Goal: Task Accomplishment & Management: Complete application form

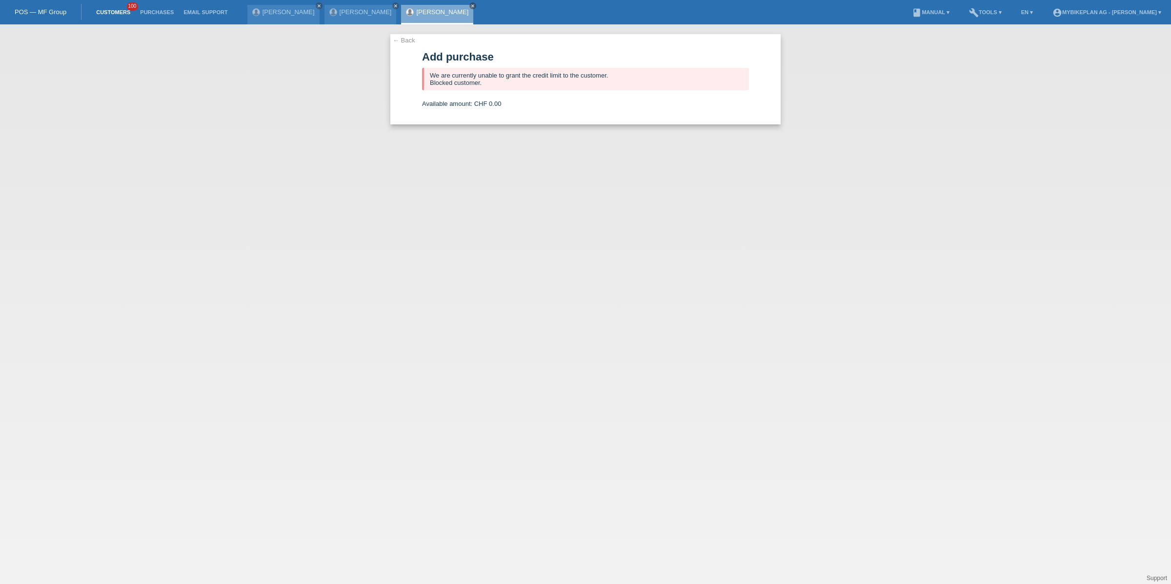
click at [122, 15] on link "Customers" at bounding box center [113, 12] width 44 height 6
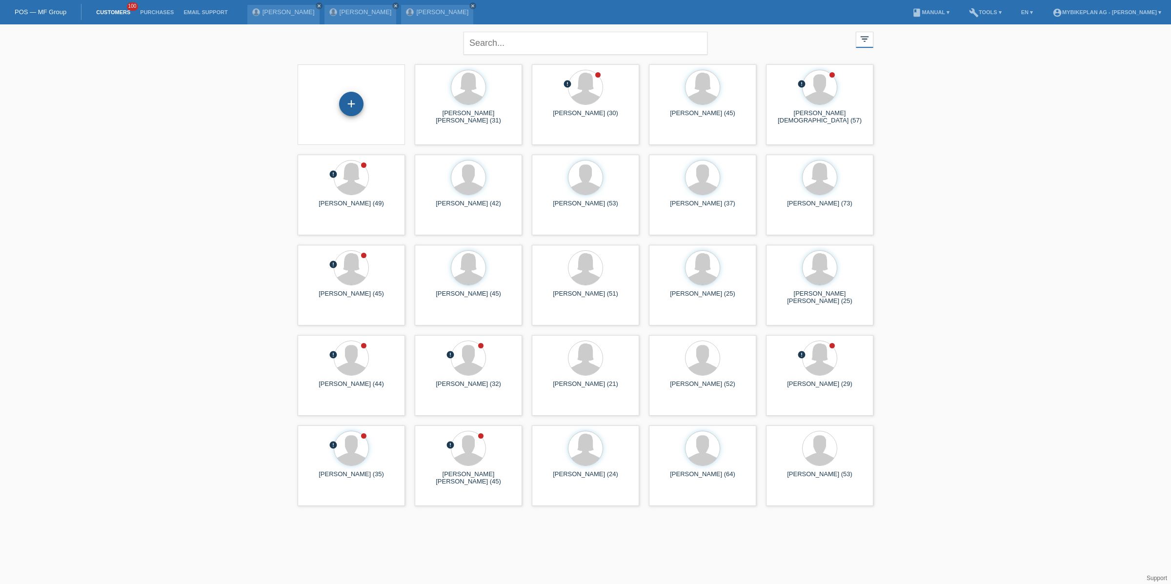
click at [350, 105] on div "+" at bounding box center [351, 104] width 24 height 24
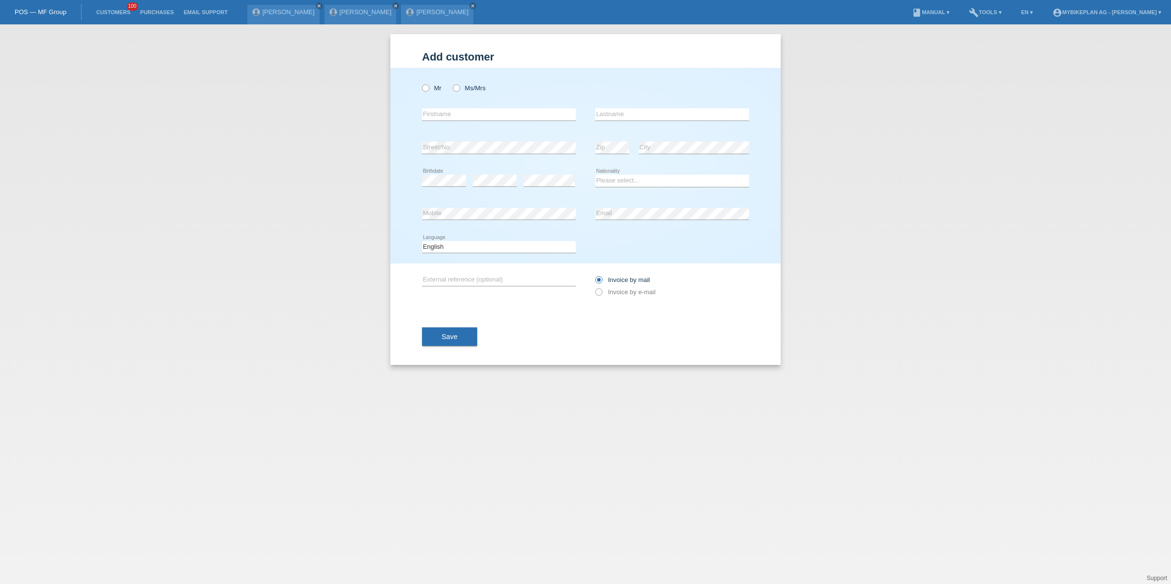
click at [429, 96] on div "Mr Ms/Mrs" at bounding box center [499, 88] width 154 height 20
click at [451, 83] on icon at bounding box center [451, 83] width 0 height 0
click at [458, 86] on input "Ms/Mrs" at bounding box center [456, 87] width 6 height 6
radio input "true"
click at [458, 101] on div "error Firstname" at bounding box center [499, 114] width 154 height 33
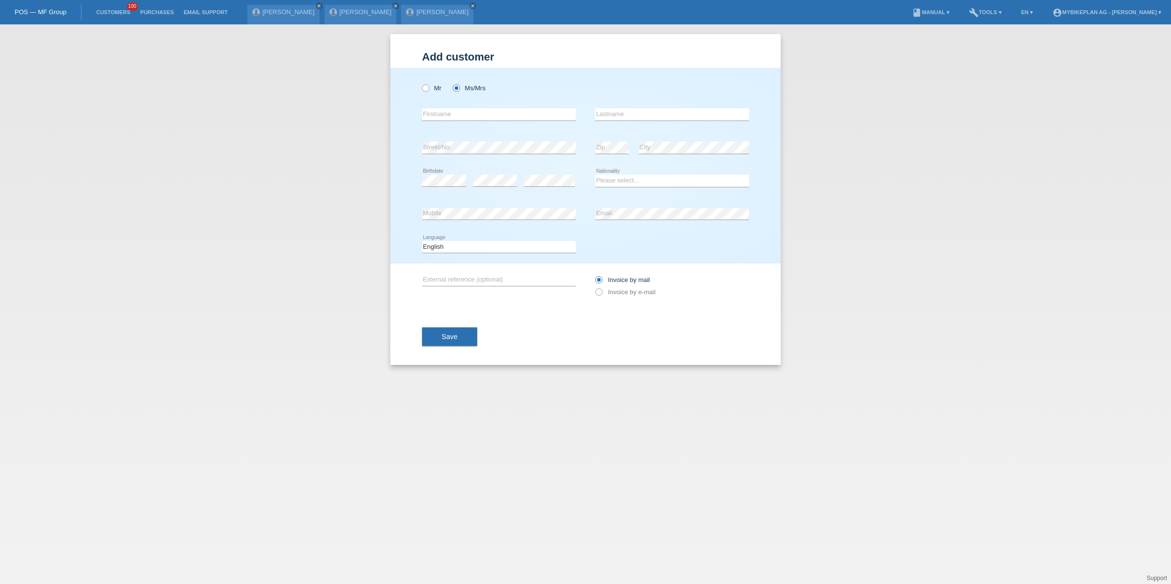
click at [458, 107] on div "error Firstname" at bounding box center [499, 114] width 154 height 33
click at [461, 113] on input "text" at bounding box center [499, 114] width 154 height 12
click at [542, 113] on input "text" at bounding box center [499, 114] width 154 height 12
type input "Snjezana"
type input "Pezeta"
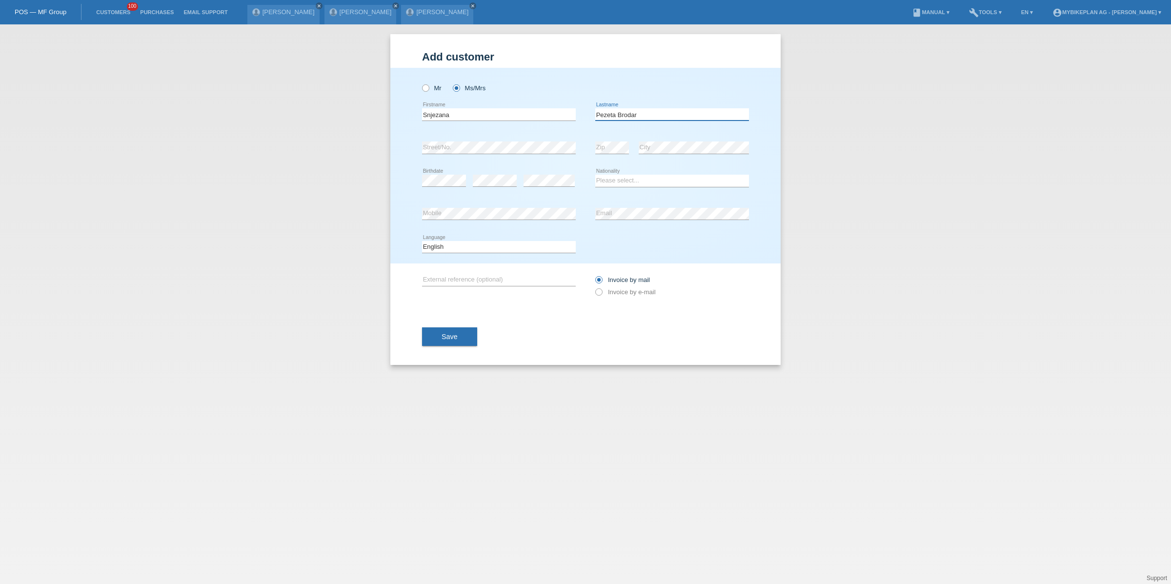
type input "Pezeta Brodar"
select select "CH"
click at [504, 247] on select "Deutsch Français Italiano English" at bounding box center [499, 247] width 154 height 12
select select "de"
click at [422, 241] on select "Deutsch Français Italiano English" at bounding box center [499, 247] width 154 height 12
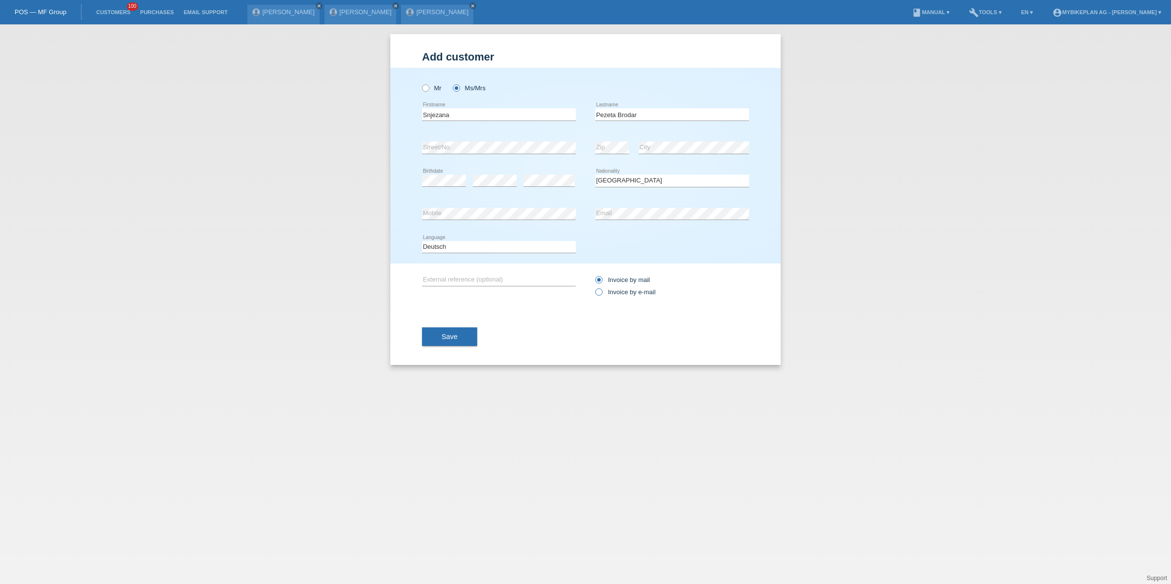
click at [606, 292] on label "Invoice by e-mail" at bounding box center [625, 291] width 61 height 7
click at [602, 292] on input "Invoice by e-mail" at bounding box center [598, 294] width 6 height 12
radio input "true"
click at [434, 334] on button "Save" at bounding box center [449, 336] width 55 height 19
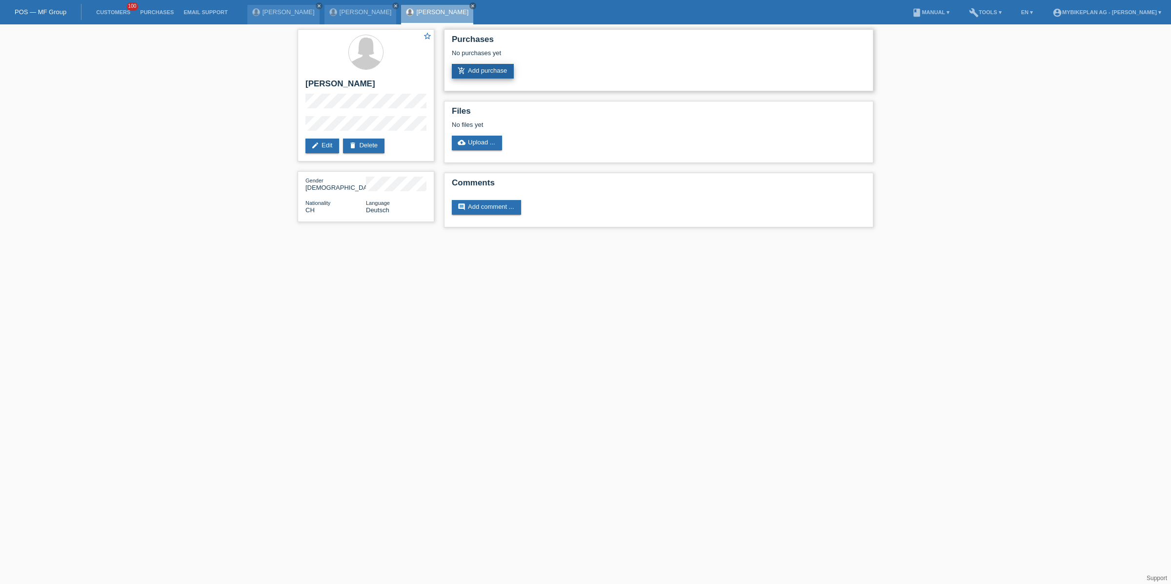
click at [484, 76] on link "add_shopping_cart Add purchase" at bounding box center [483, 71] width 62 height 15
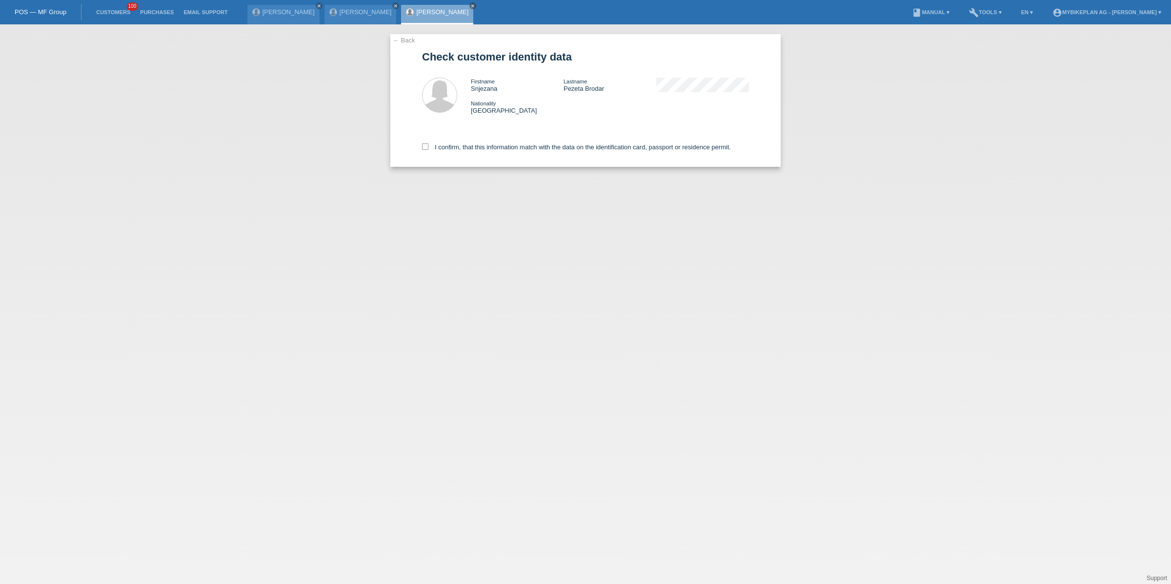
click at [474, 141] on div "I confirm, that this information match with the data on the identification card…" at bounding box center [585, 145] width 327 height 43
click at [478, 143] on label "I confirm, that this information match with the data on the identification card…" at bounding box center [576, 146] width 309 height 7
click at [428, 143] on input "I confirm, that this information match with the data on the identification card…" at bounding box center [425, 146] width 6 height 6
checkbox input "true"
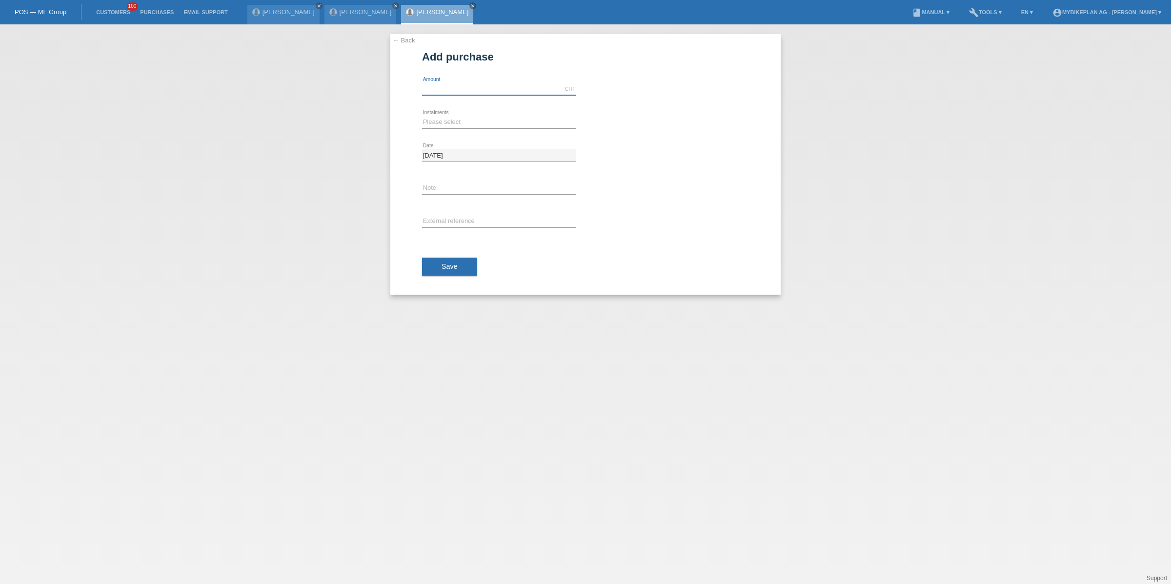
click at [478, 91] on input "text" at bounding box center [499, 89] width 154 height 12
type input "6999.00"
click at [435, 116] on div "Please select 6 instalments 12 instalments 18 instalments 24 instalments 36 ins…" at bounding box center [499, 122] width 154 height 33
click at [438, 122] on select "Please select 6 instalments 12 instalments 18 instalments 24 instalments 36 ins…" at bounding box center [499, 122] width 154 height 12
select select "487"
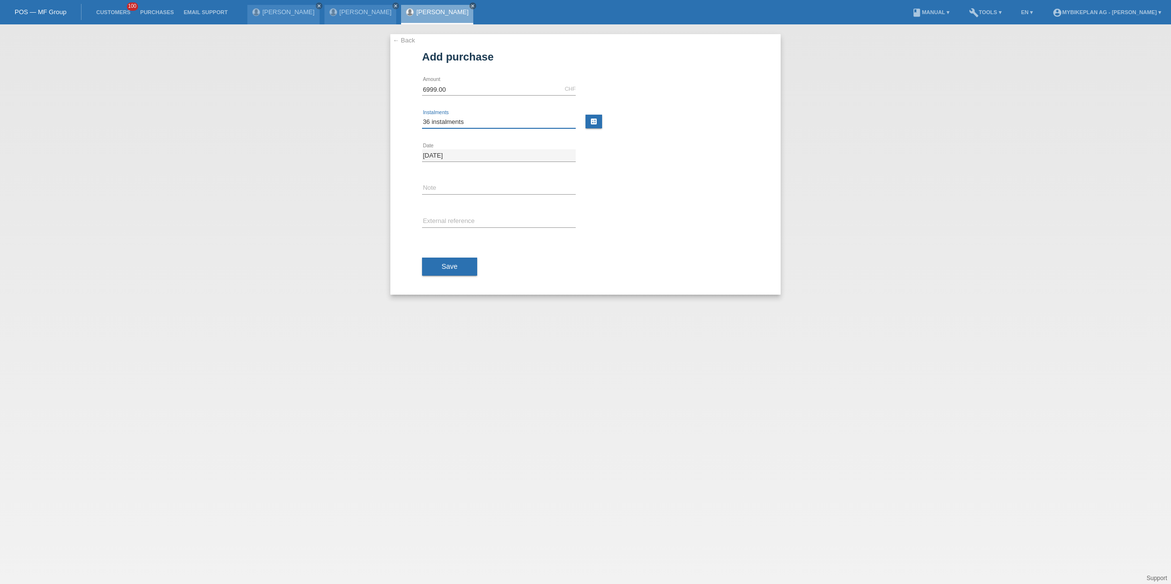
click at [422, 116] on select "Please select 6 instalments 12 instalments 18 instalments 24 instalments 36 ins…" at bounding box center [499, 122] width 154 height 12
click at [455, 222] on input "text" at bounding box center [499, 222] width 154 height 12
paste input "44433081437"
type input "44433081437"
click at [446, 267] on span "Save" at bounding box center [450, 267] width 16 height 8
